Goal: Task Accomplishment & Management: Manage account settings

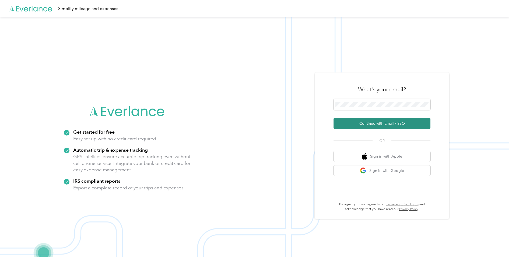
click at [385, 123] on button "Continue with Email / SSO" at bounding box center [381, 123] width 97 height 11
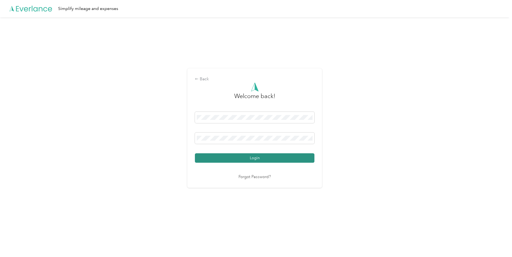
click at [269, 157] on button "Login" at bounding box center [254, 157] width 119 height 9
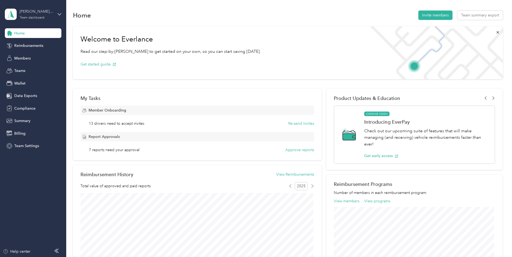
click at [42, 13] on div "[PERSON_NAME] Distributors" at bounding box center [37, 12] width 34 height 6
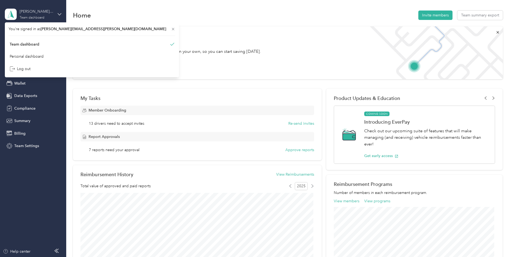
click at [42, 13] on div "[PERSON_NAME] Distributors" at bounding box center [37, 12] width 34 height 6
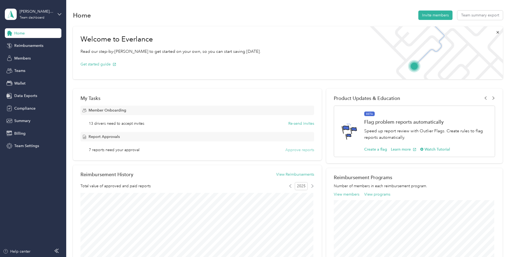
click at [296, 150] on button "Approve reports" at bounding box center [299, 150] width 29 height 6
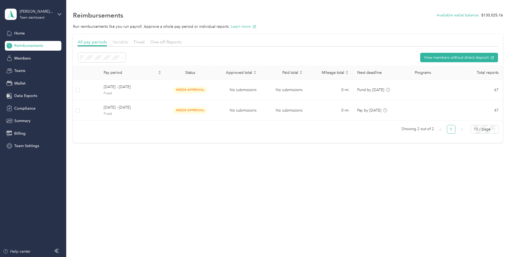
click at [123, 44] on span "Variable" at bounding box center [120, 41] width 16 height 5
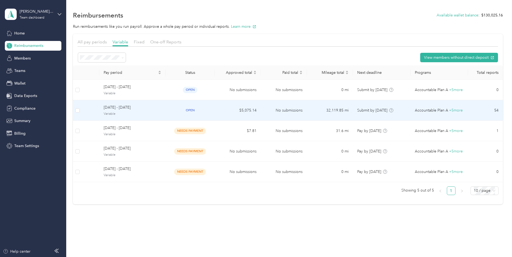
click at [172, 116] on td "open" at bounding box center [189, 110] width 49 height 20
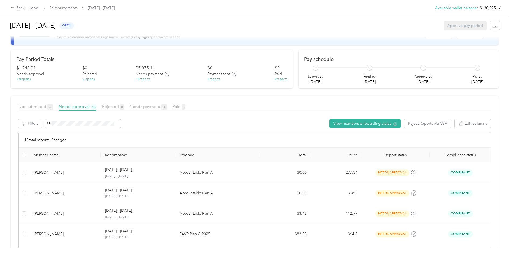
scroll to position [54, 0]
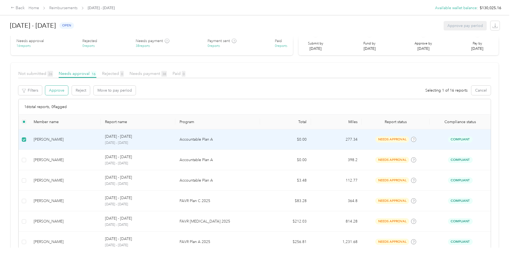
click at [51, 92] on button "Approve" at bounding box center [56, 90] width 23 height 9
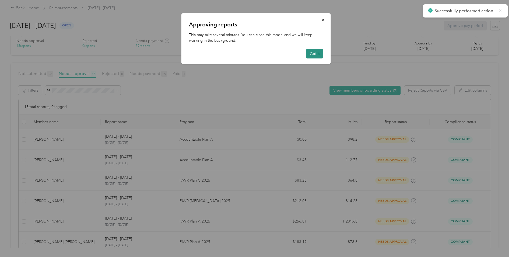
click at [315, 55] on button "Got it" at bounding box center [314, 53] width 17 height 9
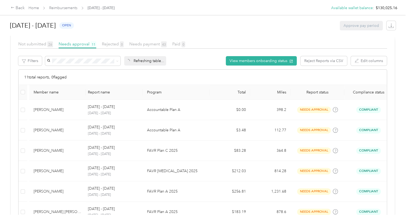
scroll to position [83, 0]
